Goal: Task Accomplishment & Management: Complete application form

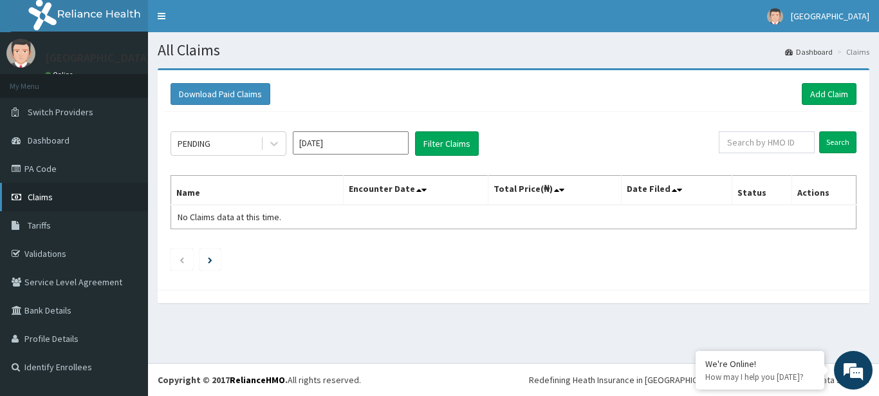
click at [59, 196] on link "Claims" at bounding box center [74, 197] width 148 height 28
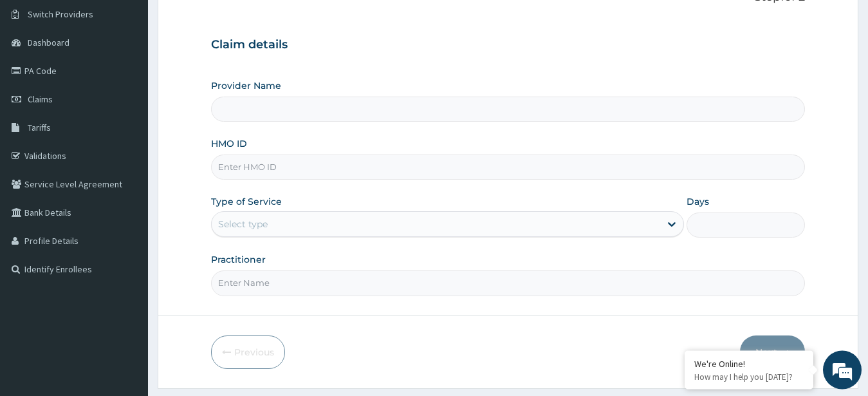
scroll to position [133, 0]
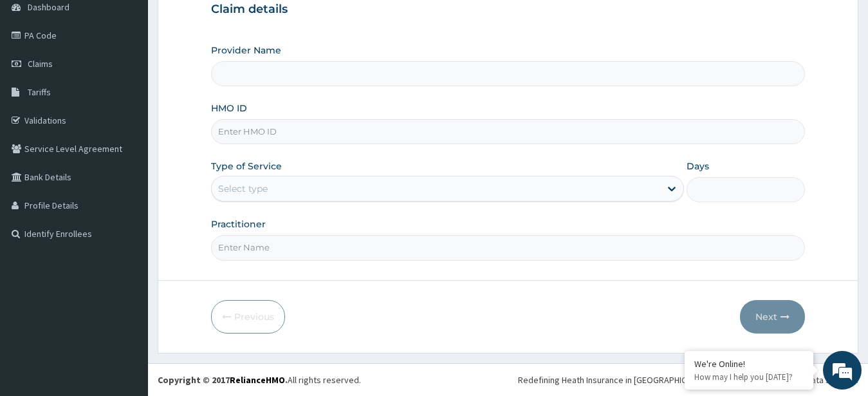
type input "[GEOGRAPHIC_DATA], Agege [[GEOGRAPHIC_DATA]]"
paste input "NBC/10882/B"
type input "NBC/10882/B"
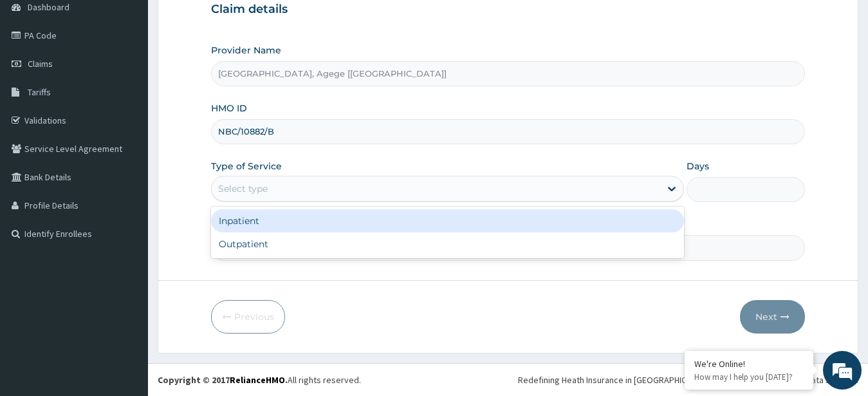
click at [259, 192] on div "Select type" at bounding box center [243, 188] width 50 height 13
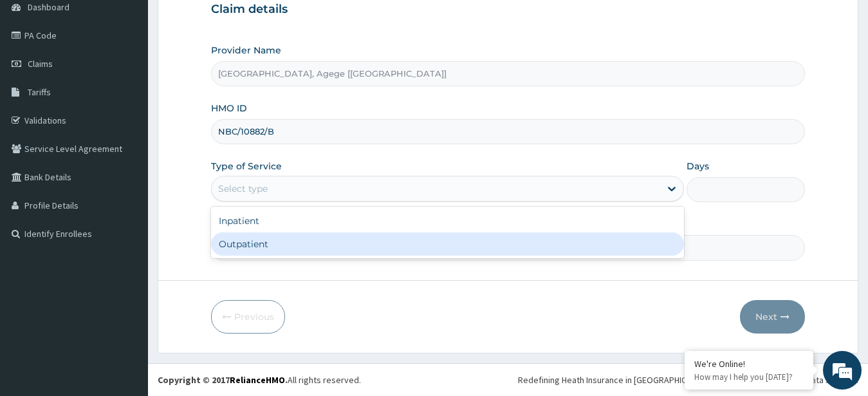
click at [283, 239] on div "Outpatient" at bounding box center [448, 243] width 474 height 23
type input "1"
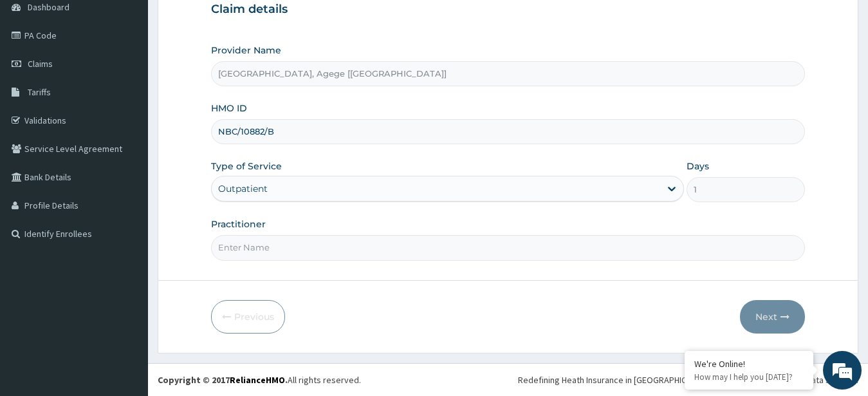
click at [268, 250] on input "Practitioner" at bounding box center [508, 247] width 594 height 25
type input "Dr Rapheal"
click at [766, 313] on button "Next" at bounding box center [772, 316] width 65 height 33
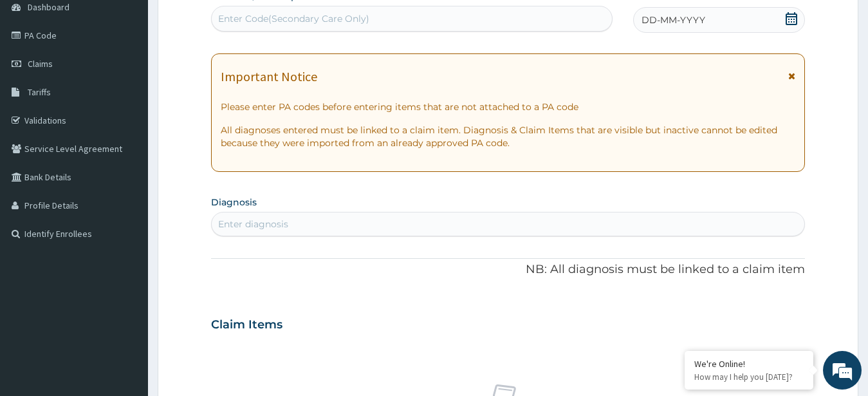
click at [418, 17] on div "Enter Code(Secondary Care Only)" at bounding box center [412, 18] width 400 height 21
paste input "PA/BA223F"
type input "PA/BA223F"
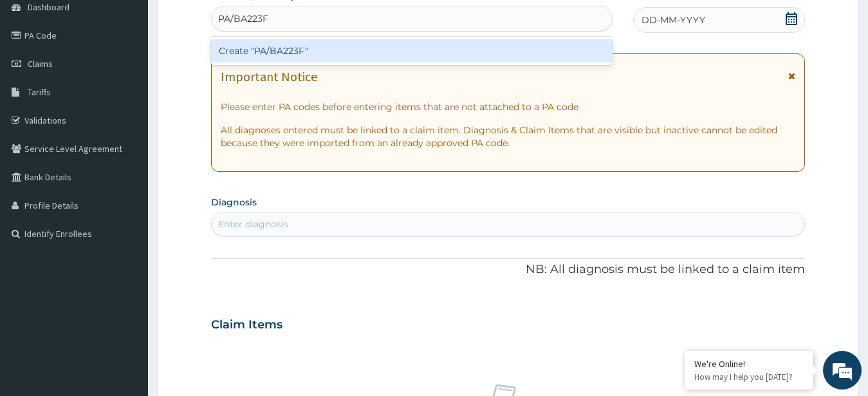
click at [393, 53] on div "Create "PA/BA223F"" at bounding box center [411, 50] width 401 height 23
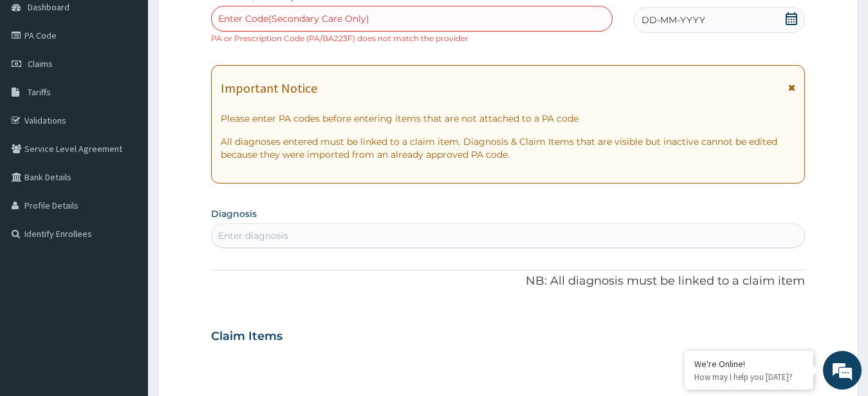
scroll to position [2, 0]
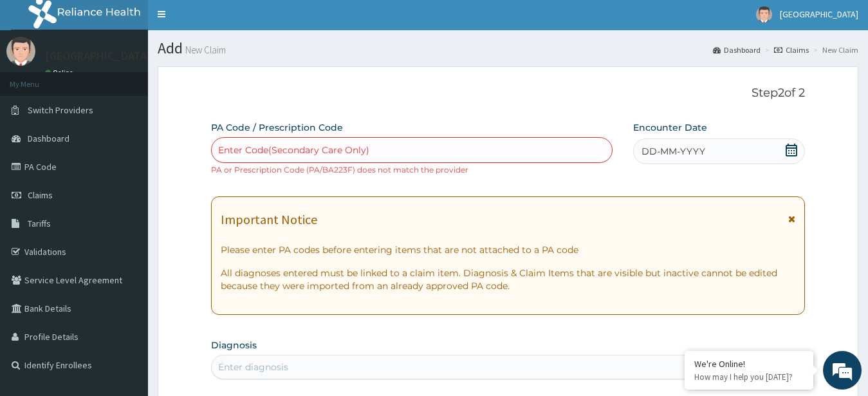
click at [395, 150] on div "Enter Code(Secondary Care Only)" at bounding box center [412, 150] width 400 height 21
click at [295, 147] on div "Enter Code(Secondary Care Only)" at bounding box center [293, 149] width 151 height 13
paste input "PA/BA223F"
type input "PA/BA223F"
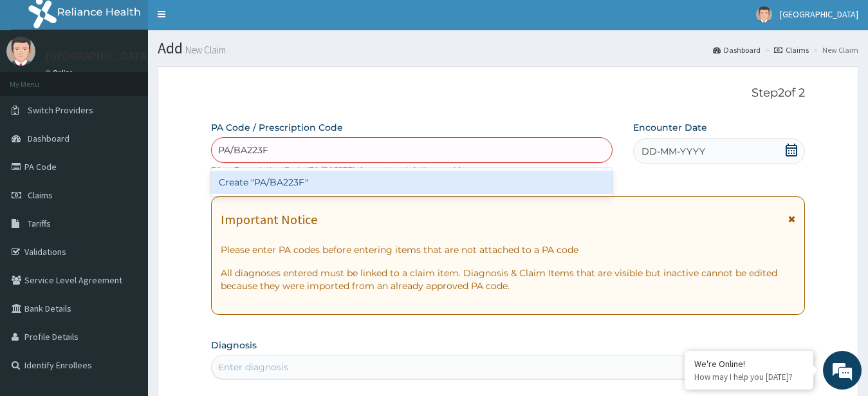
click at [290, 183] on div "Create "PA/BA223F"" at bounding box center [411, 181] width 401 height 23
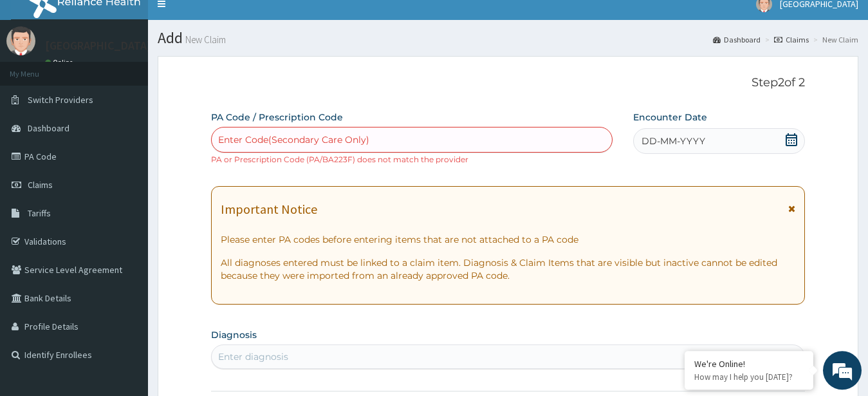
scroll to position [0, 0]
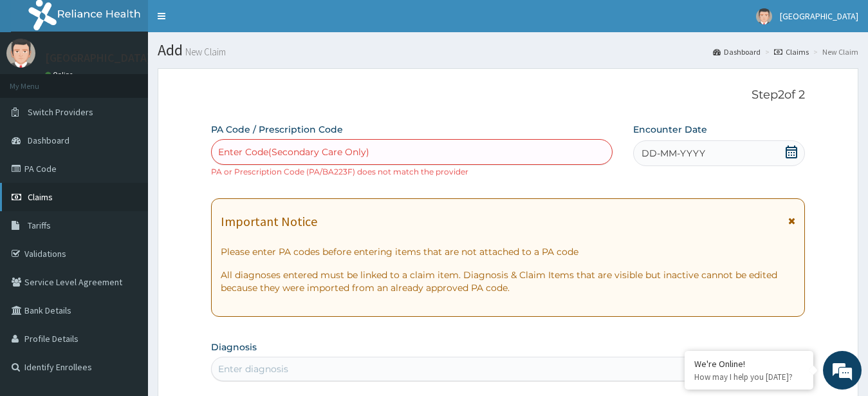
click at [78, 192] on link "Claims" at bounding box center [74, 197] width 148 height 28
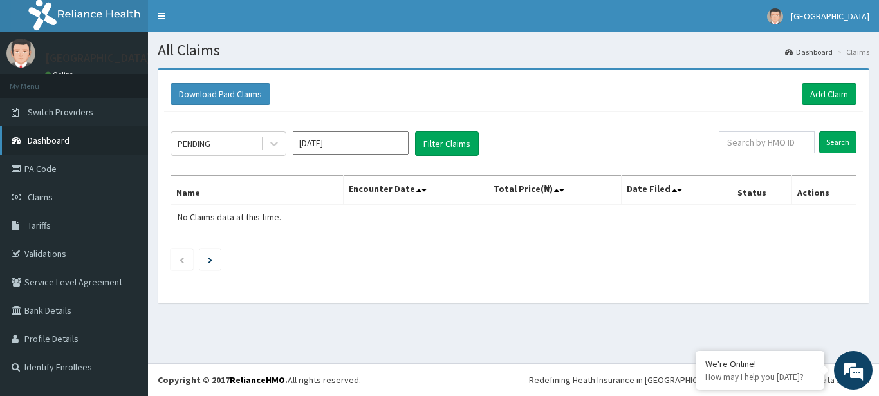
click at [59, 142] on span "Dashboard" at bounding box center [49, 140] width 42 height 12
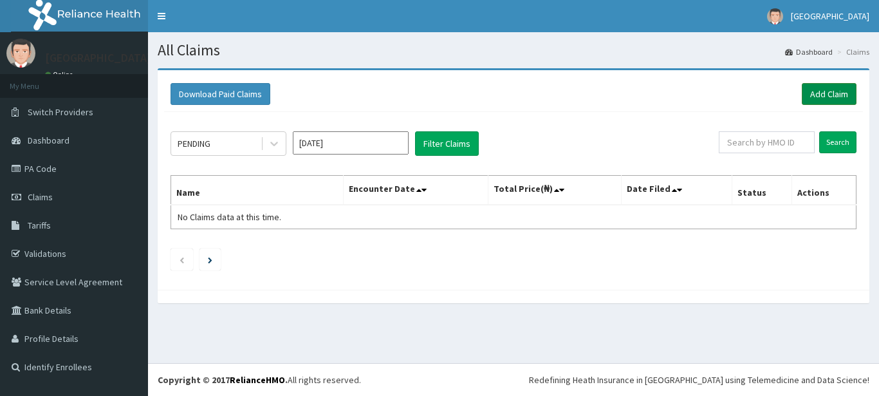
click at [833, 87] on link "Add Claim" at bounding box center [829, 94] width 55 height 22
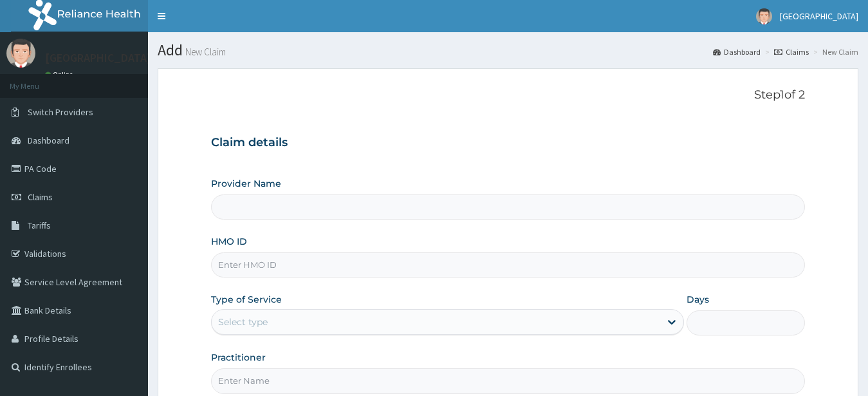
type input "[GEOGRAPHIC_DATA], Agege [[GEOGRAPHIC_DATA]]"
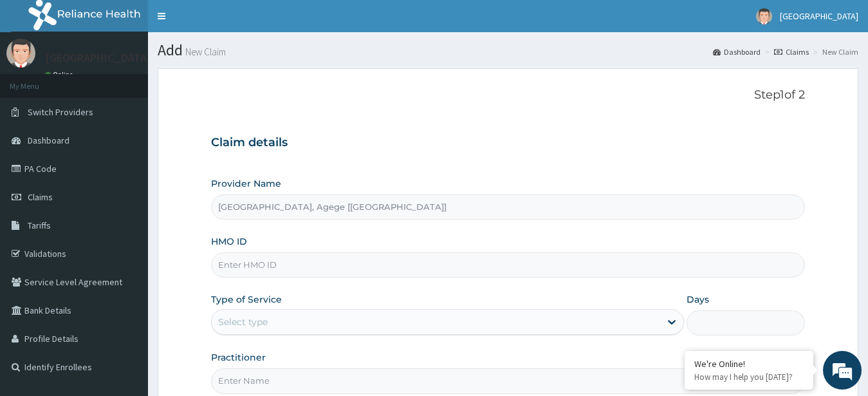
click at [308, 261] on input "HMO ID" at bounding box center [508, 264] width 594 height 25
click at [251, 270] on input "HMO ID" at bounding box center [508, 264] width 594 height 25
paste input "NBC/10882/B"
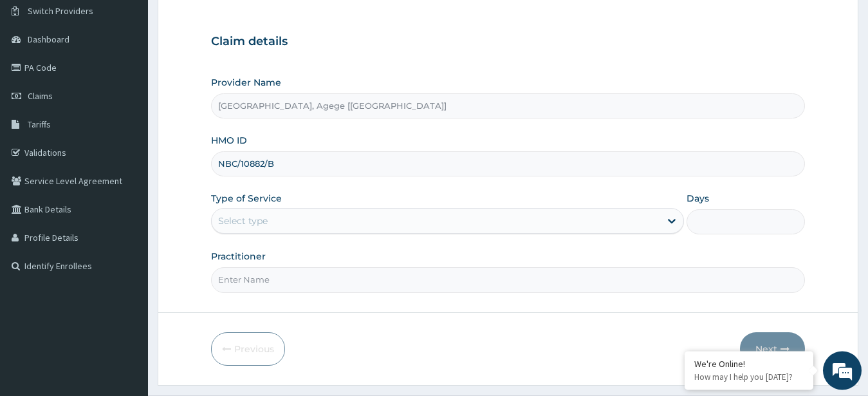
scroll to position [131, 0]
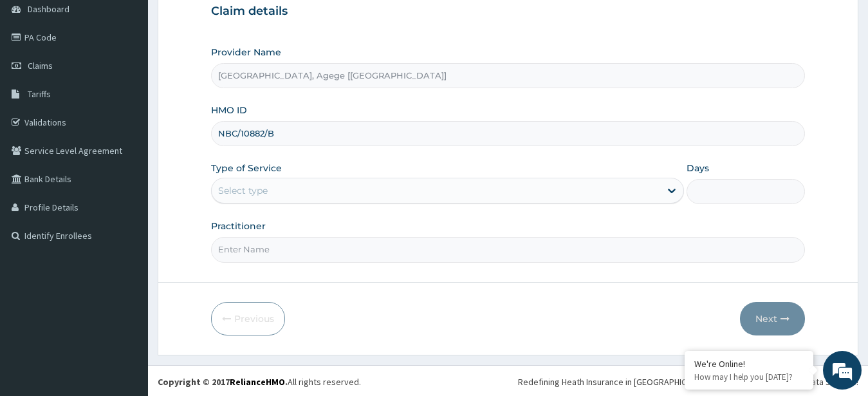
type input "NBC/10882/B"
click at [257, 194] on div "Select type" at bounding box center [243, 190] width 50 height 13
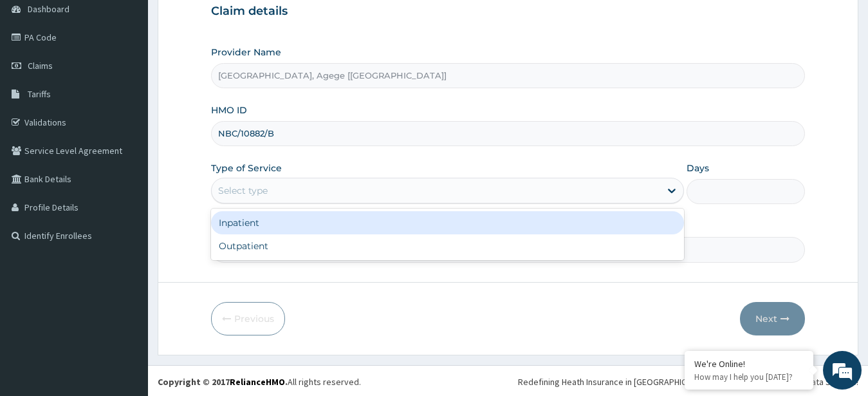
click at [268, 225] on div "Inpatient" at bounding box center [448, 222] width 474 height 23
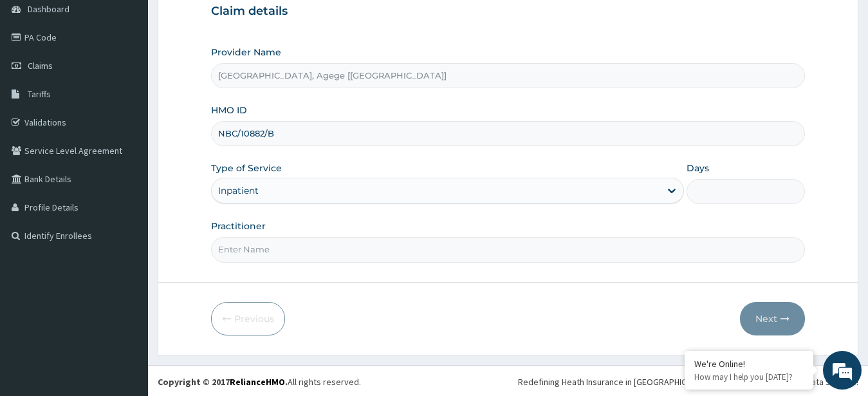
click at [290, 251] on input "Practitioner" at bounding box center [508, 249] width 594 height 25
type input "Dr [PERSON_NAME]"
click at [746, 187] on input "Days" at bounding box center [745, 191] width 118 height 25
type input "1"
click at [768, 315] on button "Next" at bounding box center [772, 318] width 65 height 33
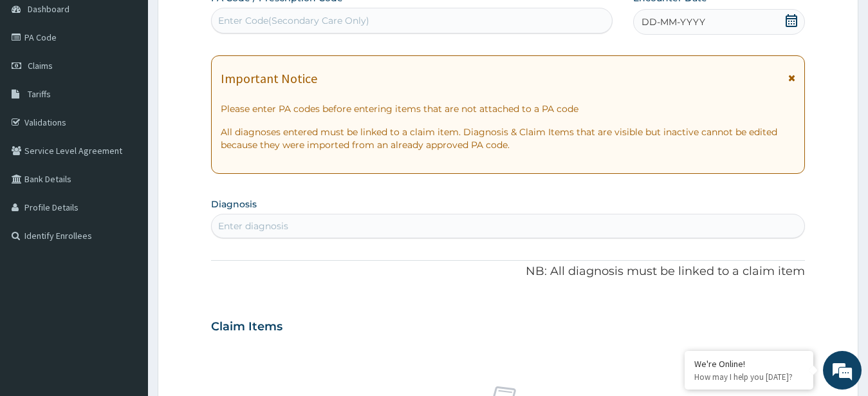
click at [364, 19] on div "Enter Code(Secondary Care Only)" at bounding box center [293, 20] width 151 height 13
click at [427, 18] on div "Enter Code(Secondary Care Only)" at bounding box center [412, 20] width 400 height 21
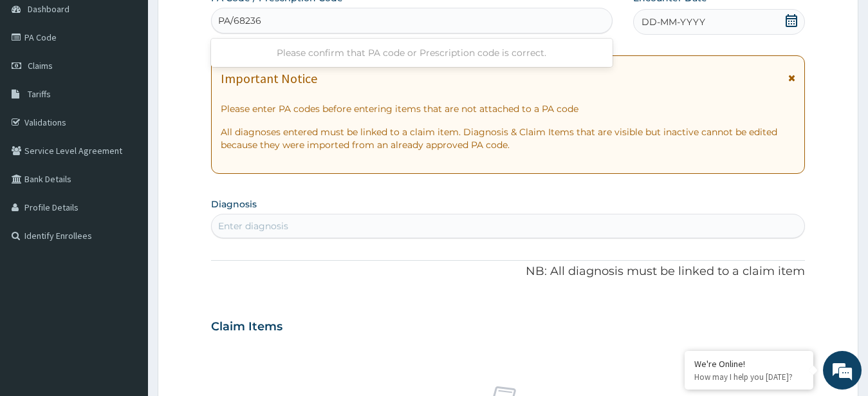
type input "PA/68236E"
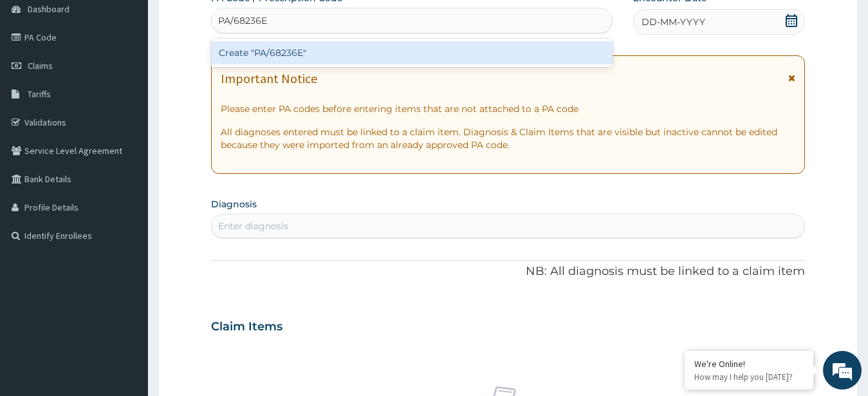
click at [360, 53] on div "Create "PA/68236E"" at bounding box center [411, 52] width 401 height 23
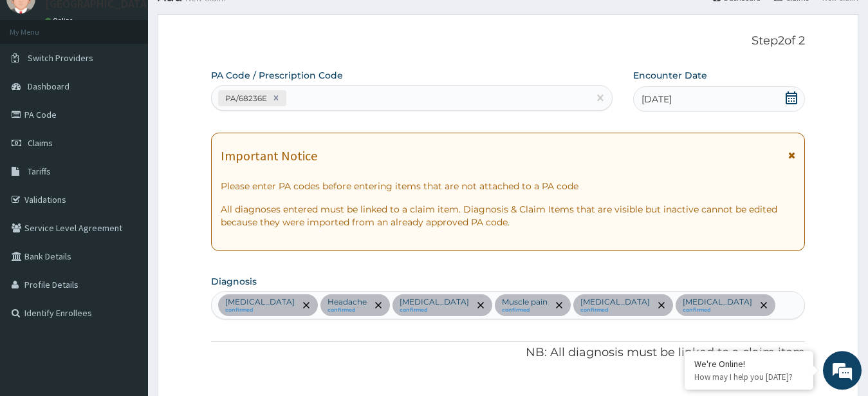
scroll to position [0, 0]
